Goal: Find contact information: Find contact information

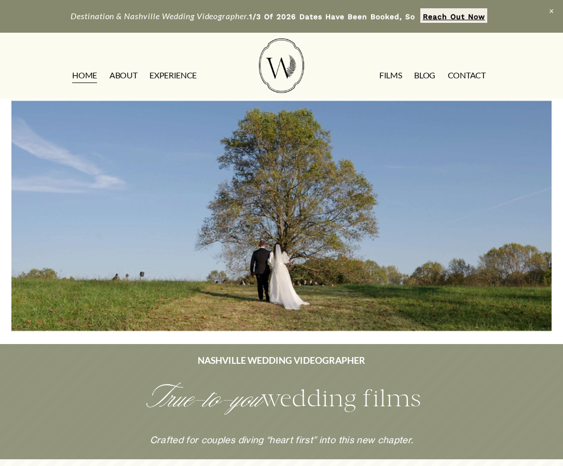
click at [448, 15] on strong "Reach Out Now" at bounding box center [454, 16] width 62 height 8
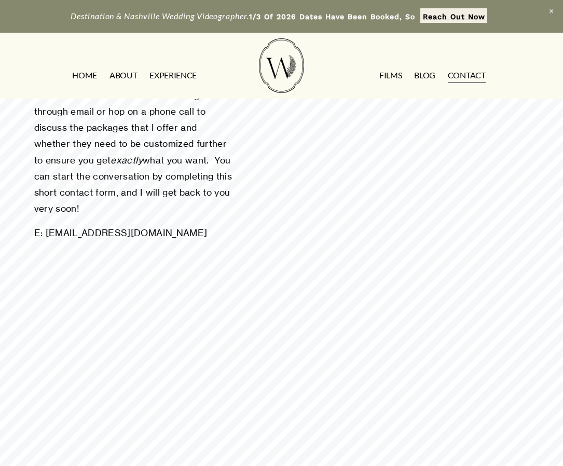
scroll to position [227, 0]
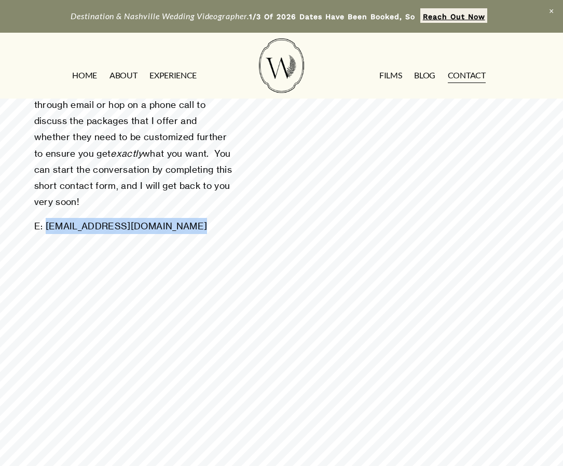
drag, startPoint x: 188, startPoint y: 209, endPoint x: 45, endPoint y: 211, distance: 143.8
click at [45, 218] on p "E: contact@wildfernweddings.com" at bounding box center [133, 226] width 199 height 16
